Goal: Obtain resource: Download file/media

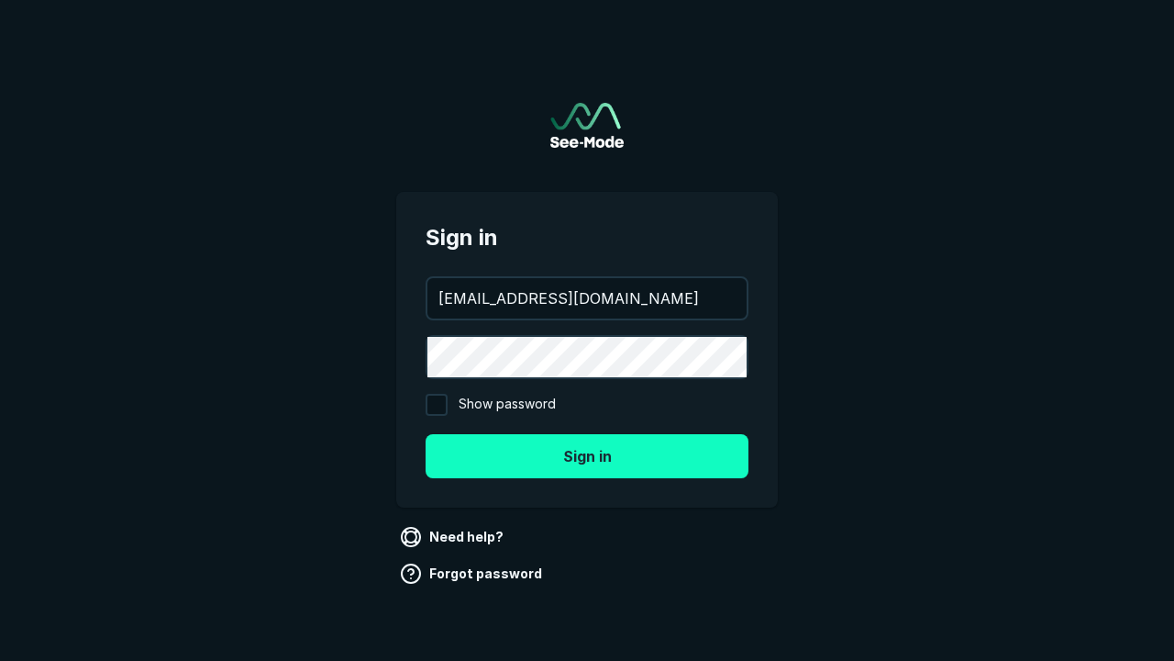
click at [587, 455] on button "Sign in" at bounding box center [587, 456] width 323 height 44
